Goal: Transaction & Acquisition: Obtain resource

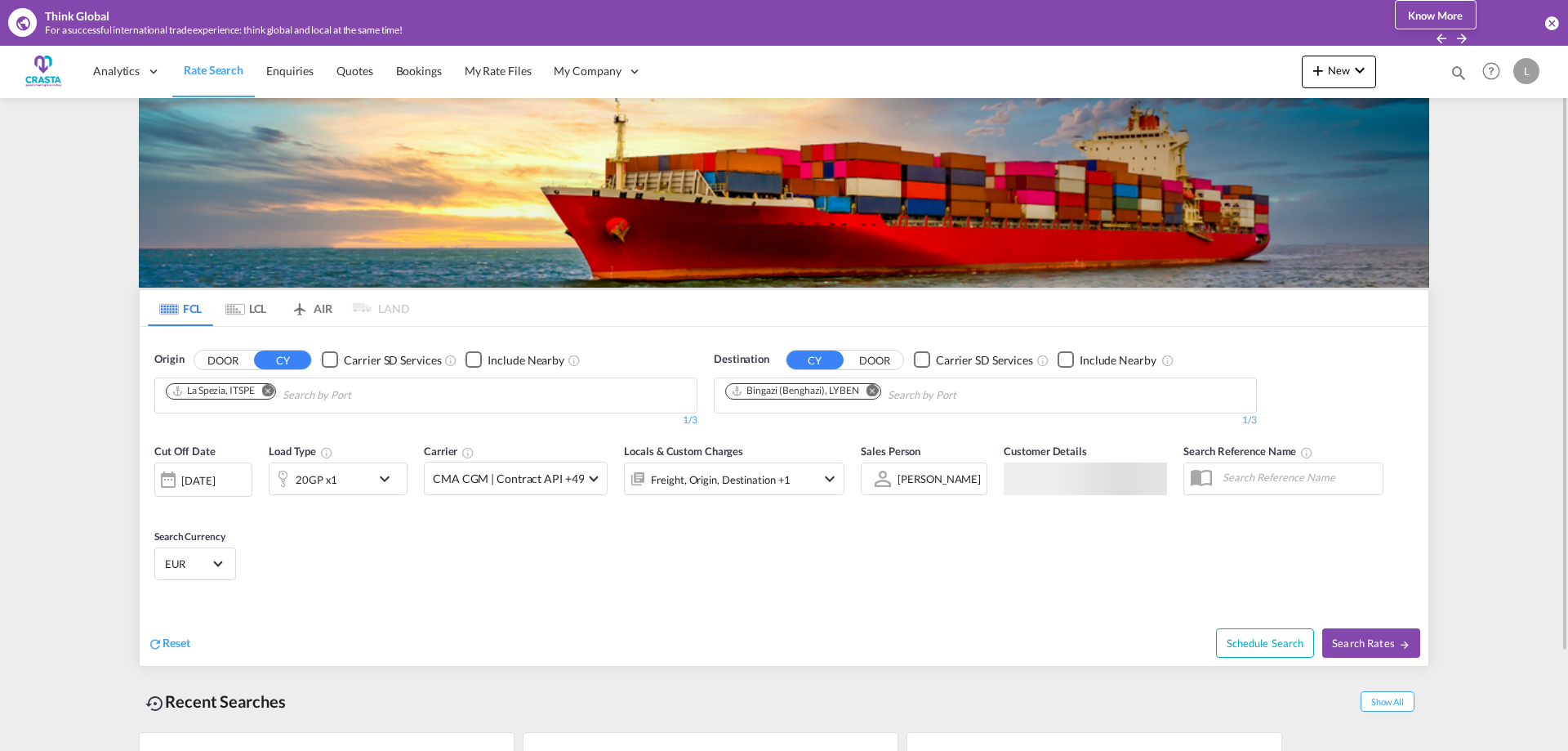
click at [270, 388] on md-icon "Remove" at bounding box center [268, 390] width 13 height 13
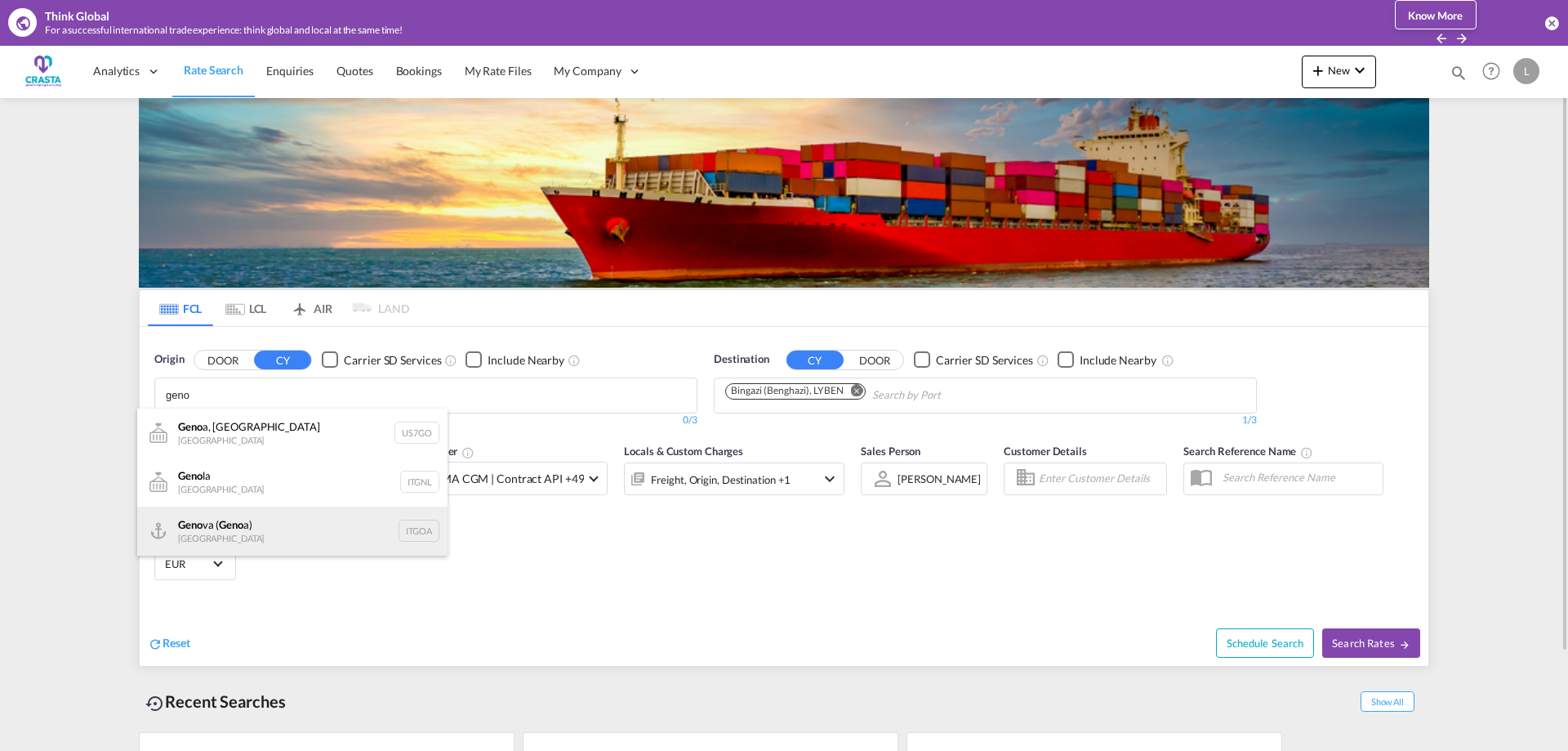
type input "geno"
click at [233, 521] on div "Geno va ( Geno a) [GEOGRAPHIC_DATA] ITGOA" at bounding box center [292, 530] width 310 height 49
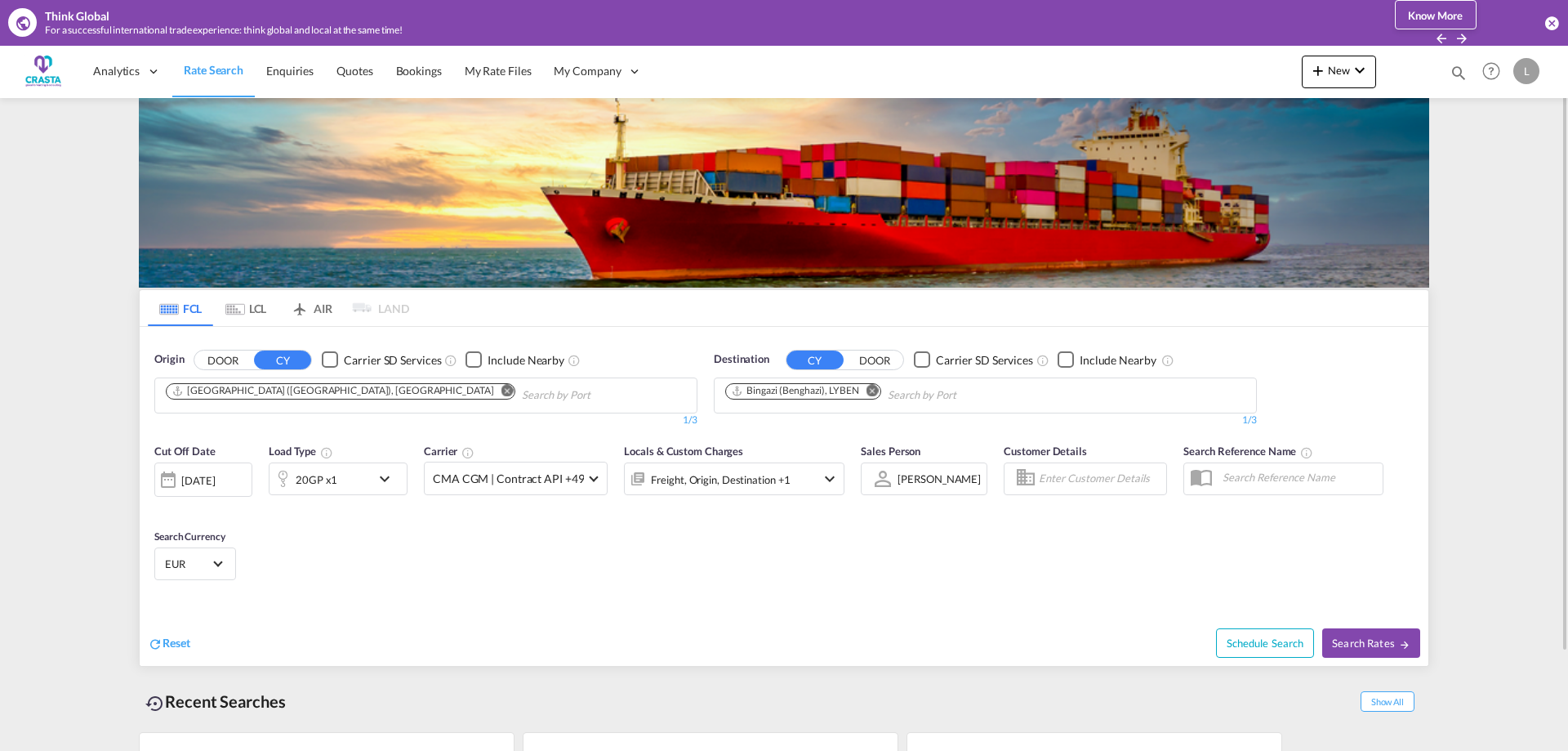
click at [872, 391] on md-icon "Remove" at bounding box center [873, 390] width 13 height 13
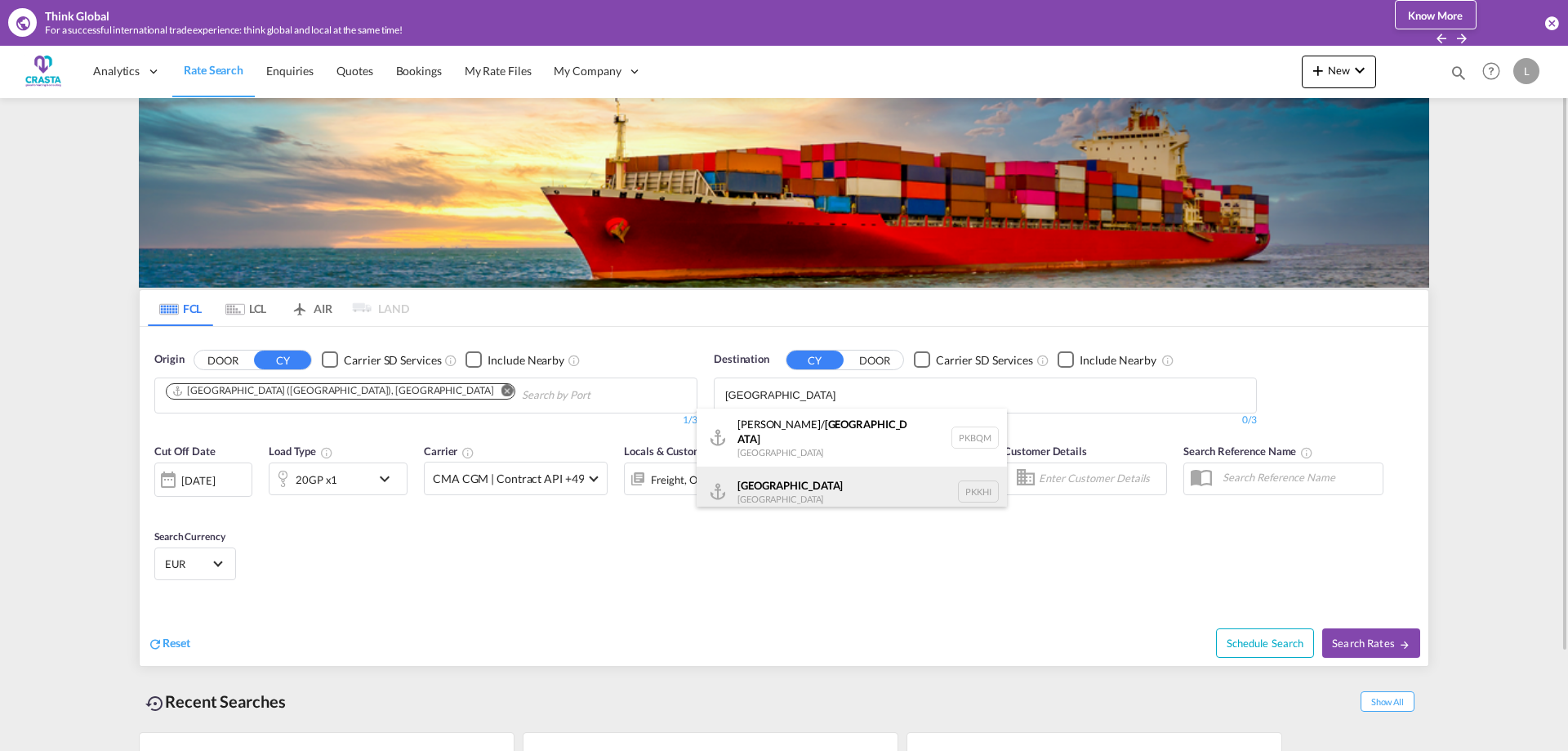
type input "[GEOGRAPHIC_DATA]"
click at [749, 480] on div "Karachi [GEOGRAPHIC_DATA] PKKHI" at bounding box center [851, 491] width 310 height 49
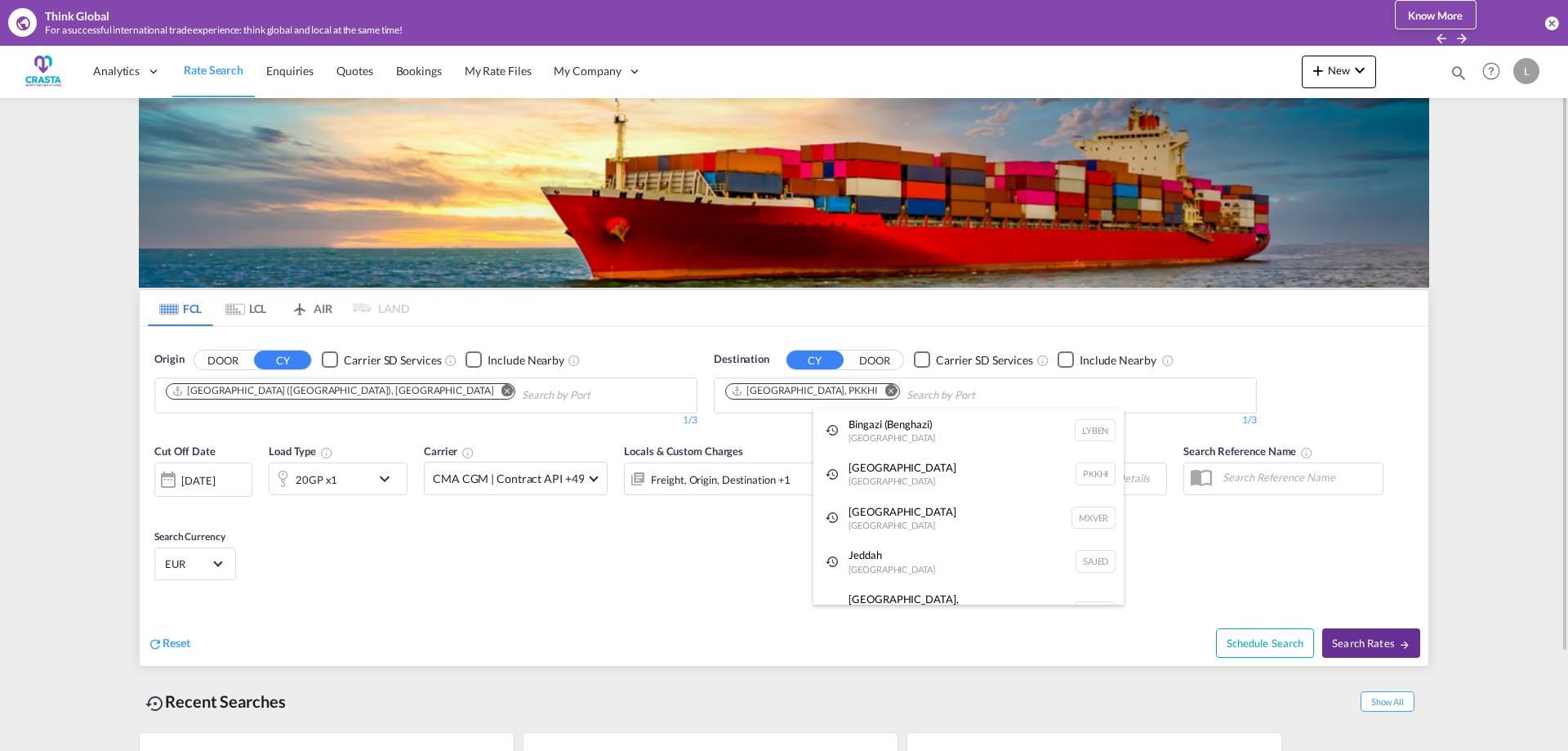
click at [1365, 645] on span "Search Rates" at bounding box center [1370, 643] width 79 height 13
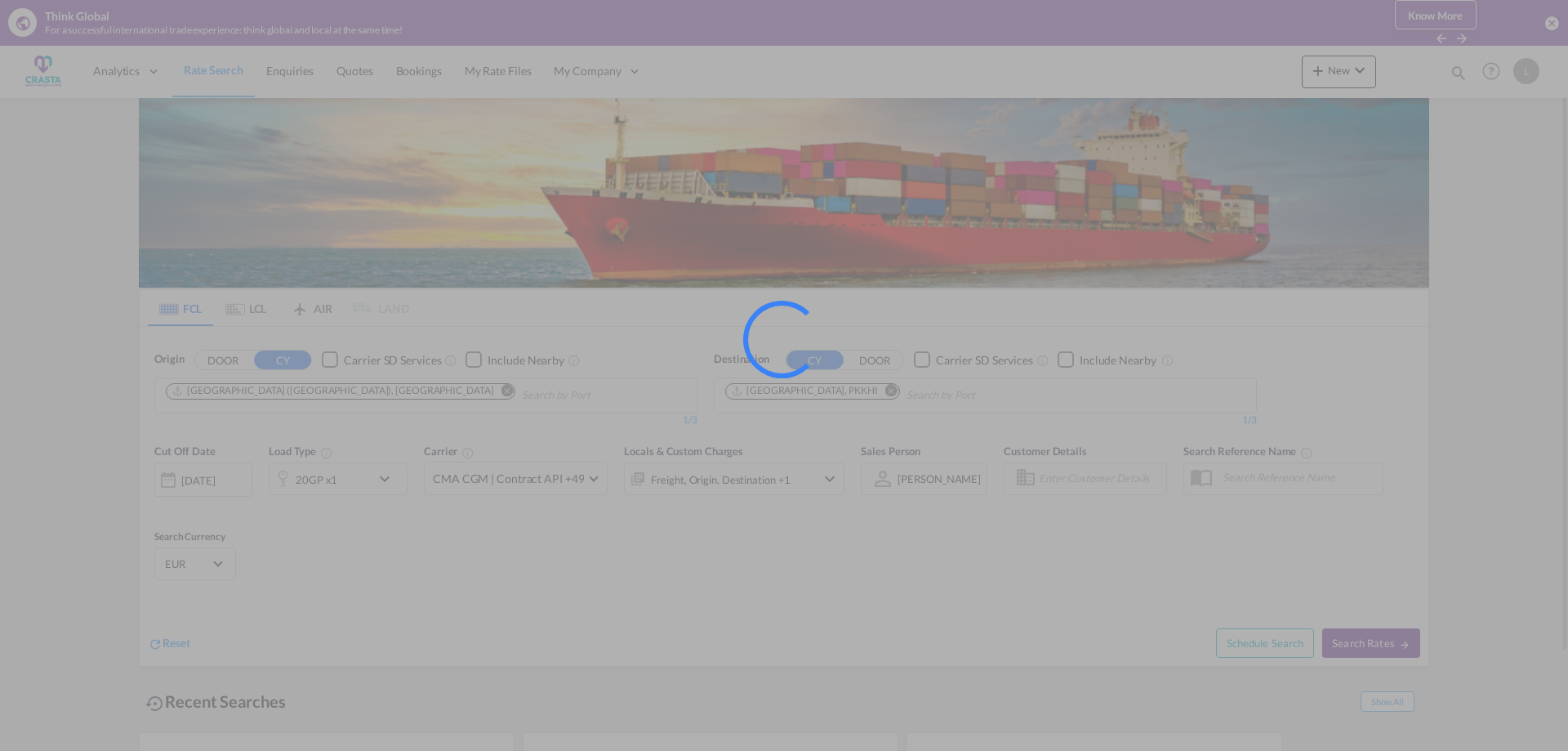
type input "[GEOGRAPHIC_DATA] to PKKHI / [DATE]"
